Goal: Find specific page/section: Find specific page/section

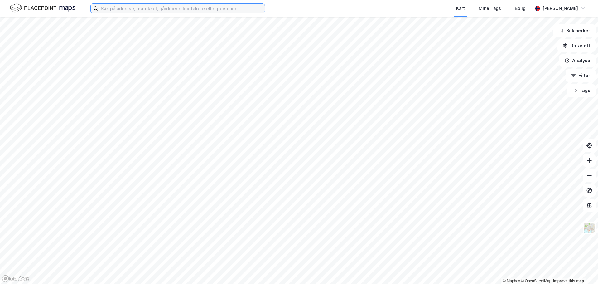
click at [193, 7] on input at bounding box center [181, 8] width 166 height 9
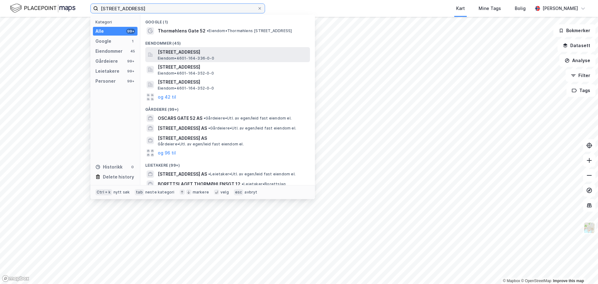
type input "[STREET_ADDRESS]"
click at [205, 55] on span "[STREET_ADDRESS]" at bounding box center [233, 51] width 150 height 7
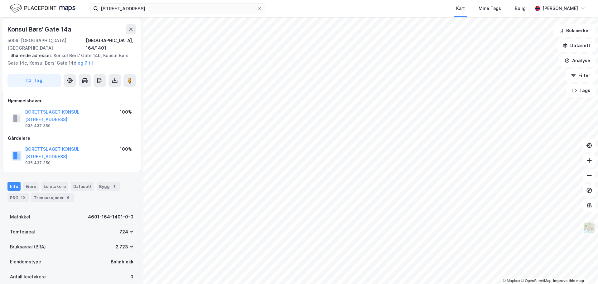
click at [589, 232] on img at bounding box center [589, 228] width 12 height 12
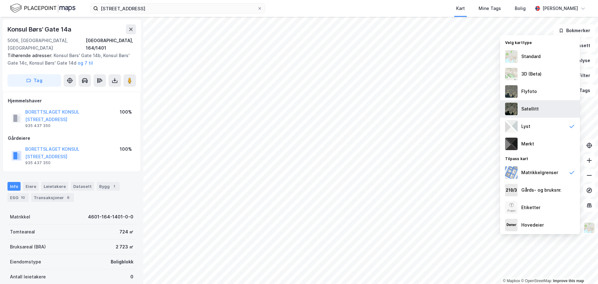
click at [543, 102] on div "Satellitt" at bounding box center [540, 108] width 80 height 17
